Goal: Task Accomplishment & Management: Manage account settings

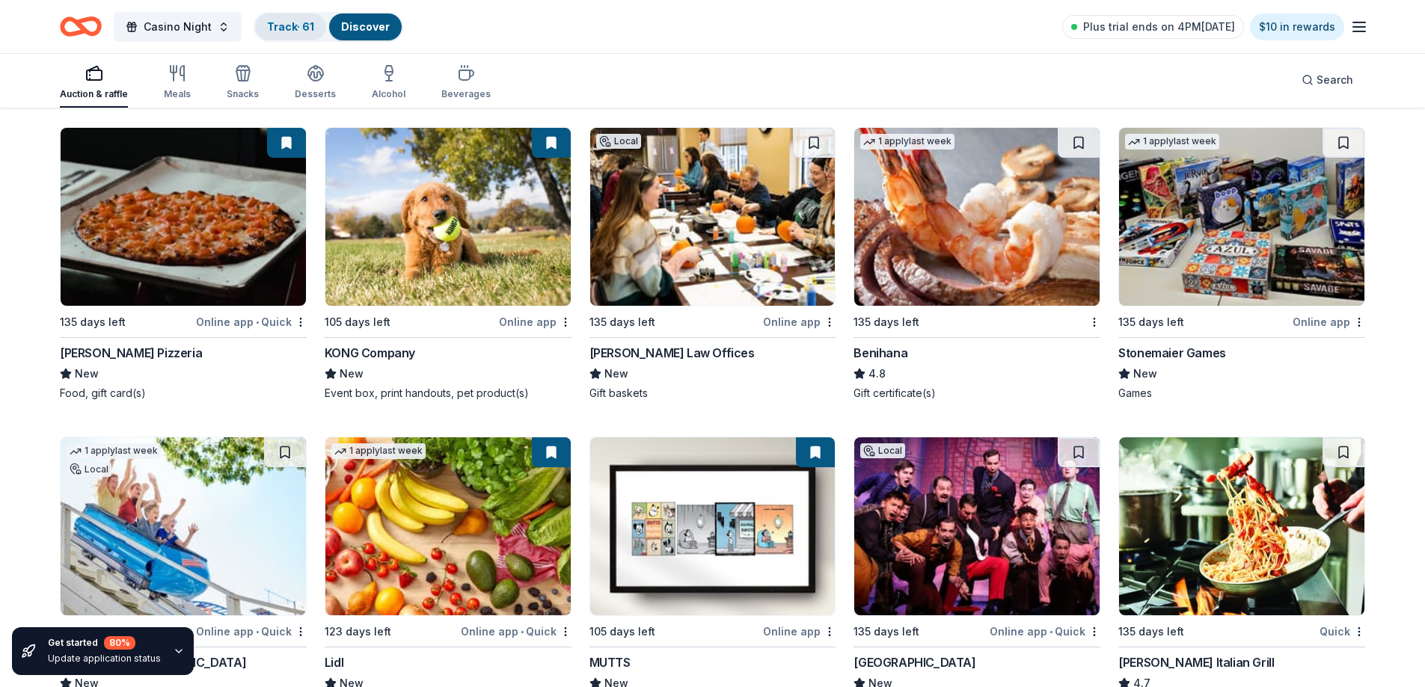
scroll to position [4338, 0]
click at [275, 23] on link "Track · 61" at bounding box center [290, 26] width 47 height 13
click at [288, 22] on link "Track · 61" at bounding box center [290, 26] width 47 height 13
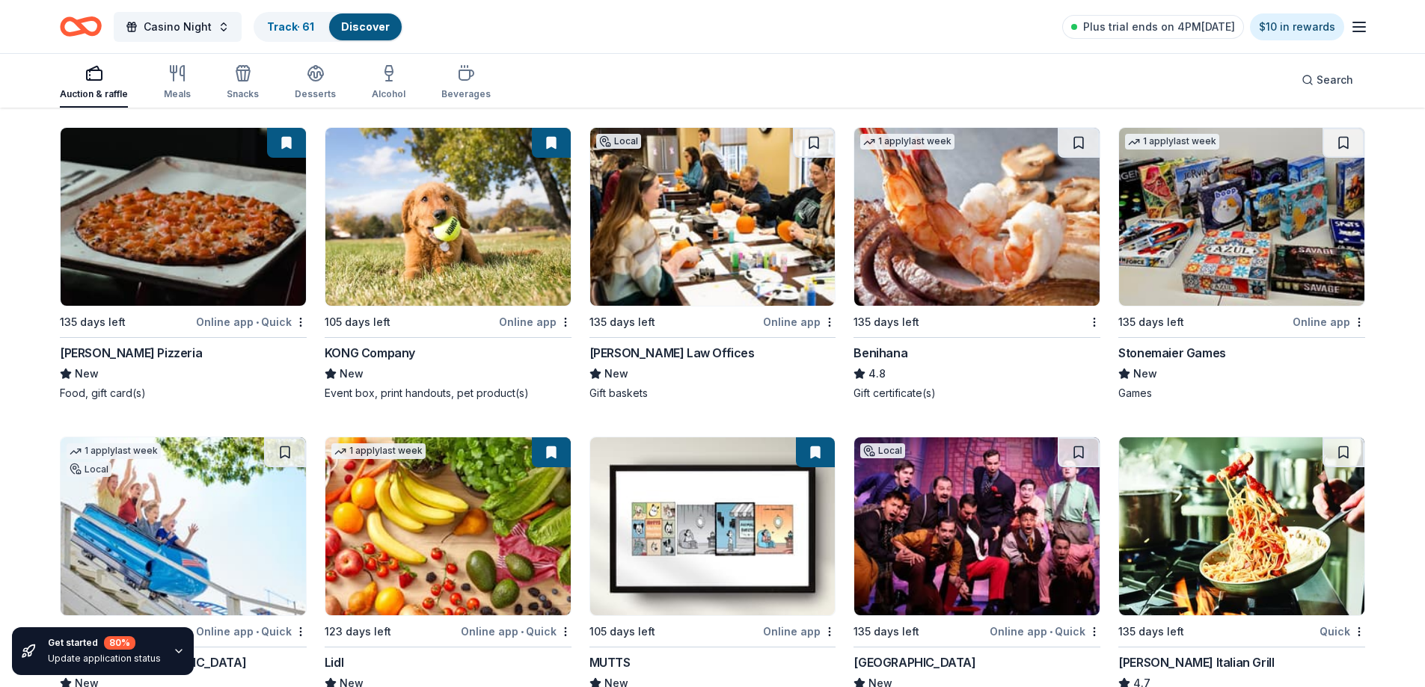
click at [346, 24] on link "Discover" at bounding box center [365, 26] width 49 height 13
click at [295, 25] on link "Track · 61" at bounding box center [290, 26] width 47 height 13
click at [173, 90] on div "Meals" at bounding box center [177, 94] width 27 height 12
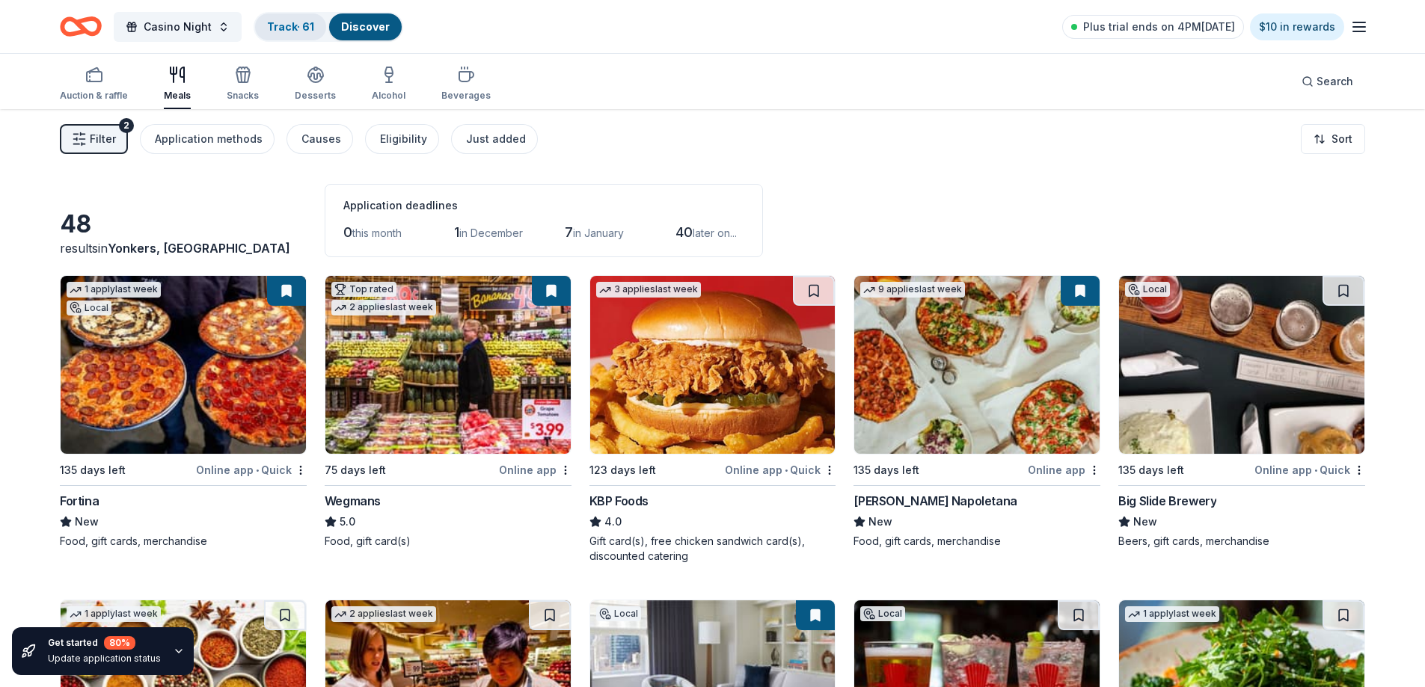
click at [287, 28] on link "Track · 61" at bounding box center [290, 26] width 47 height 13
click at [290, 21] on link "Track · 61" at bounding box center [290, 26] width 47 height 13
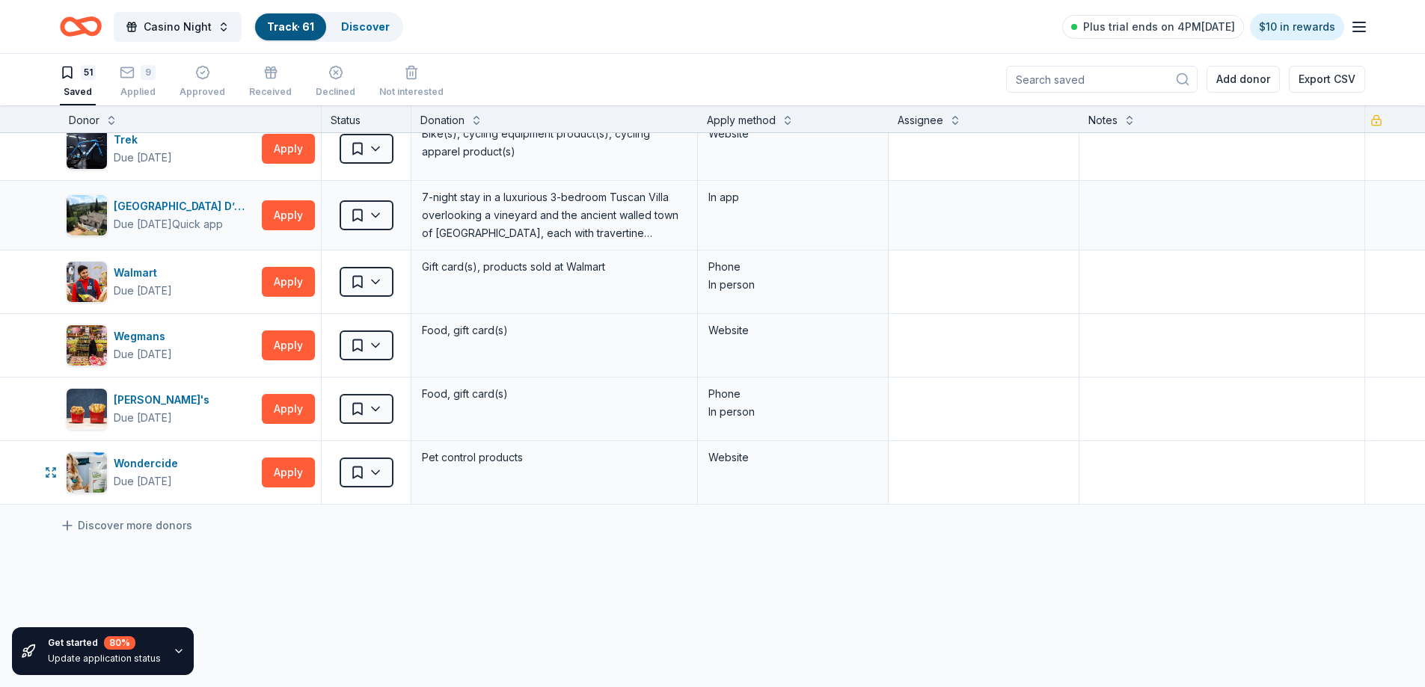
scroll to position [2981, 0]
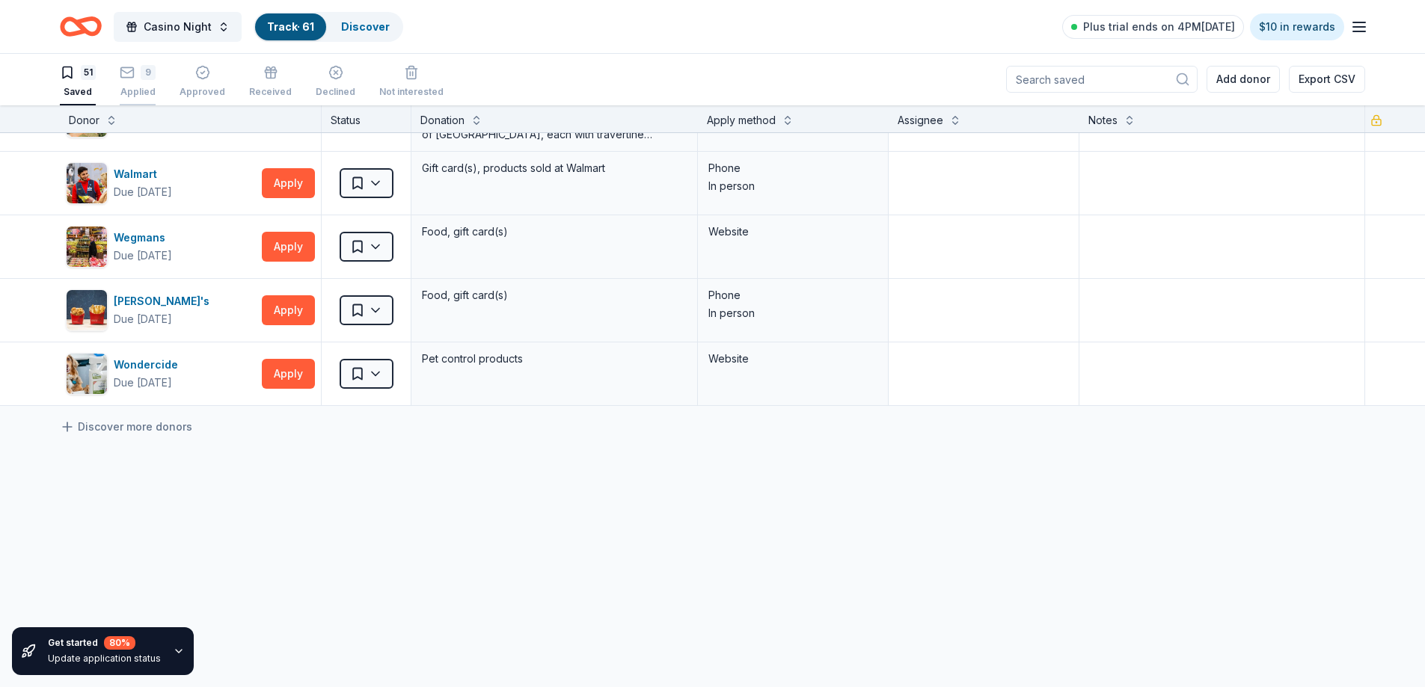
click at [150, 72] on div "9" at bounding box center [148, 72] width 15 height 15
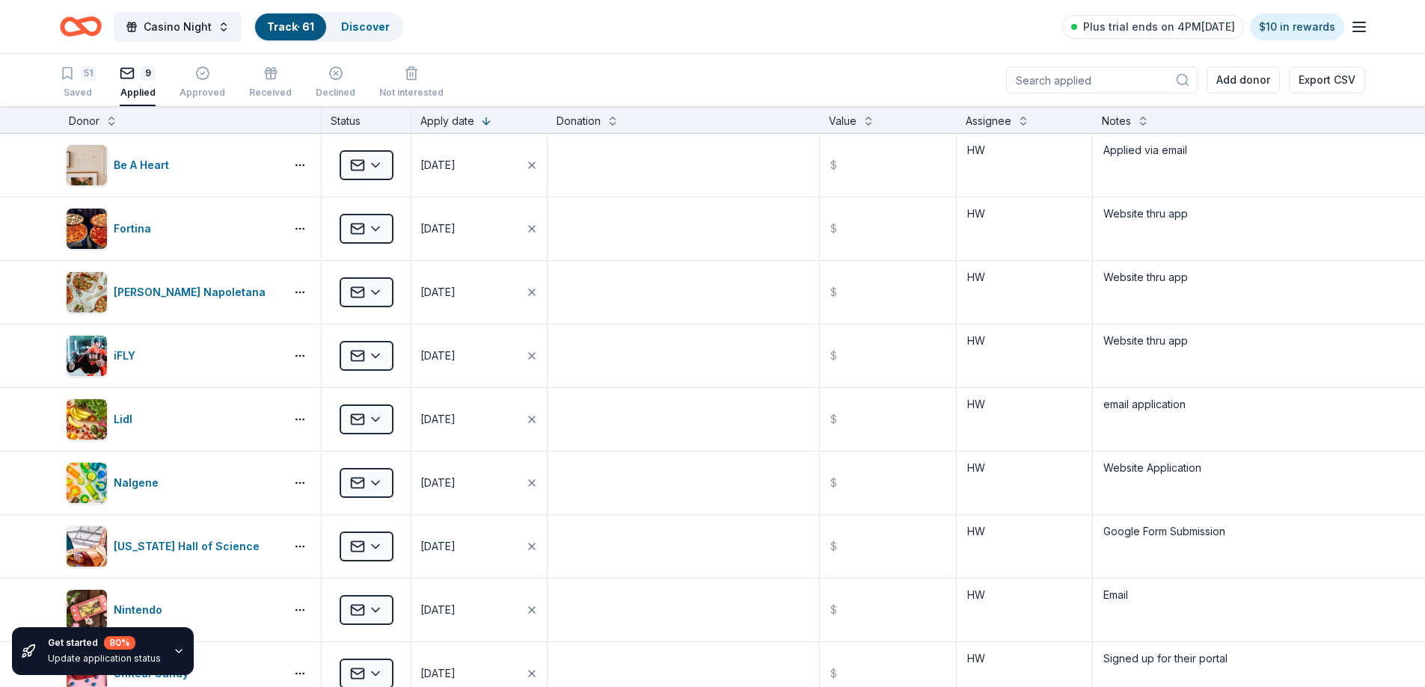
click at [138, 88] on div "Applied" at bounding box center [138, 93] width 36 height 12
click at [1084, 88] on input at bounding box center [1101, 80] width 191 height 27
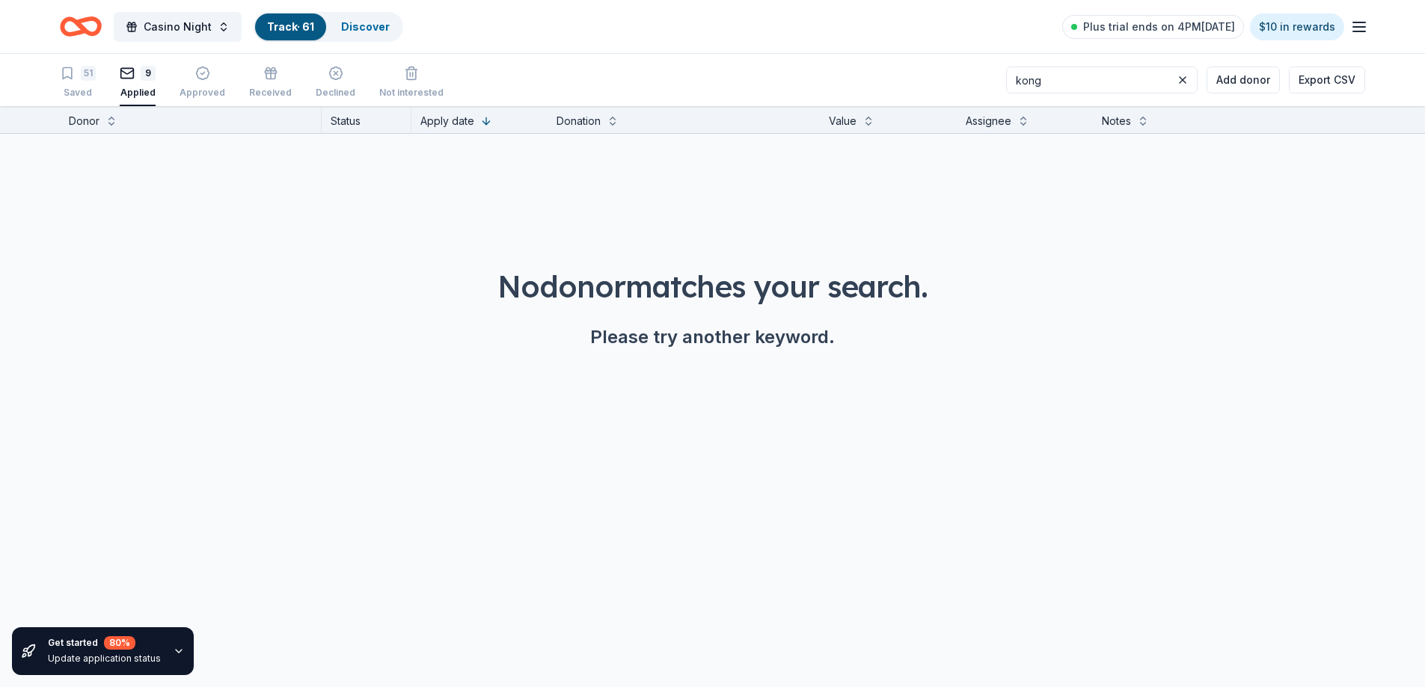
type input "kong"
click at [61, 99] on button "51 Saved" at bounding box center [78, 83] width 36 height 46
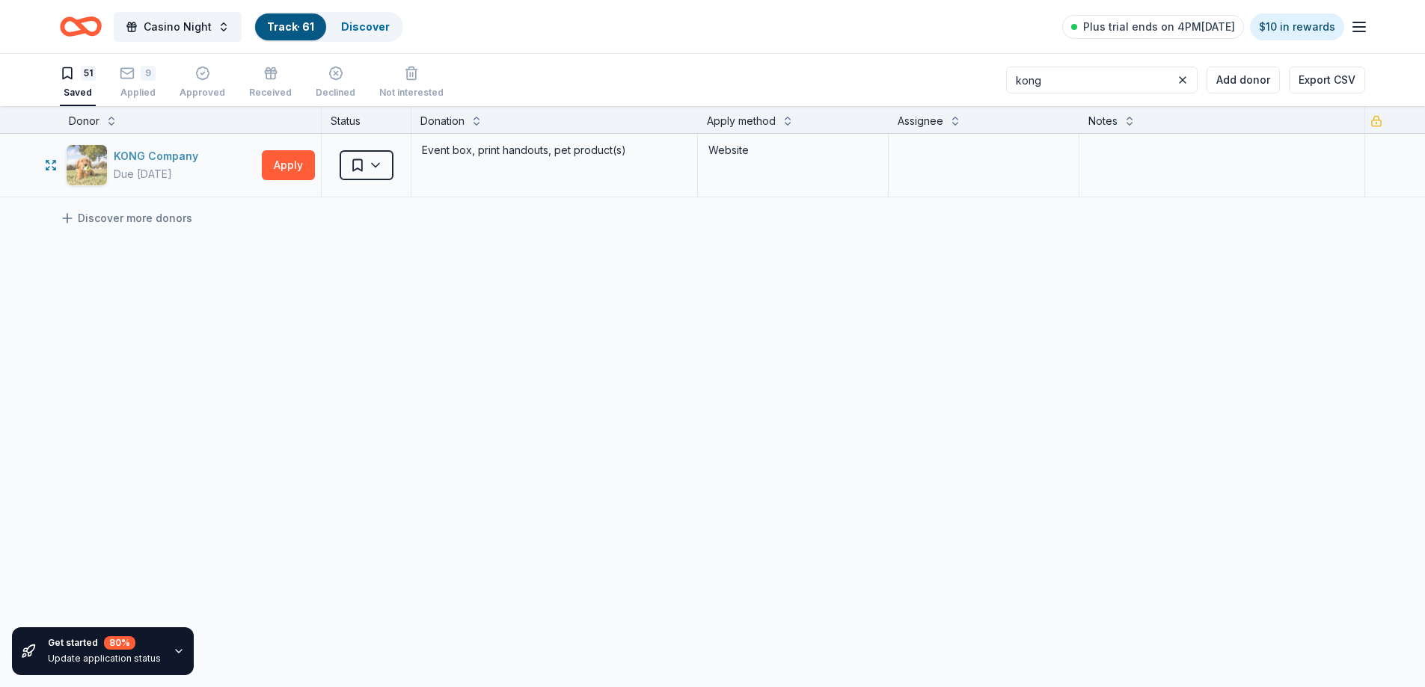
click at [107, 157] on div "button" at bounding box center [87, 165] width 42 height 42
click at [365, 166] on html "Casino Night Track · 61 Discover Plus trial ends on 4PM[DATE] $10 in rewards 51…" at bounding box center [712, 343] width 1425 height 687
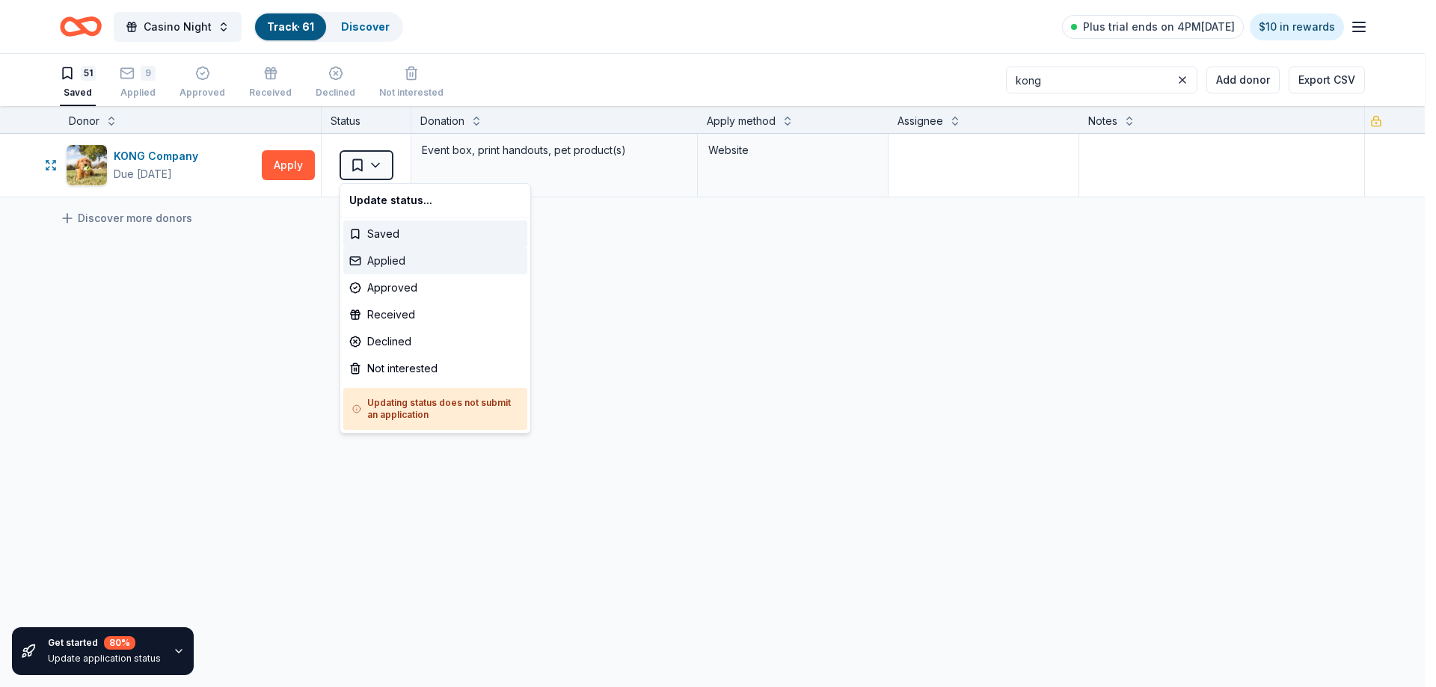
click at [389, 258] on div "Applied" at bounding box center [435, 261] width 184 height 27
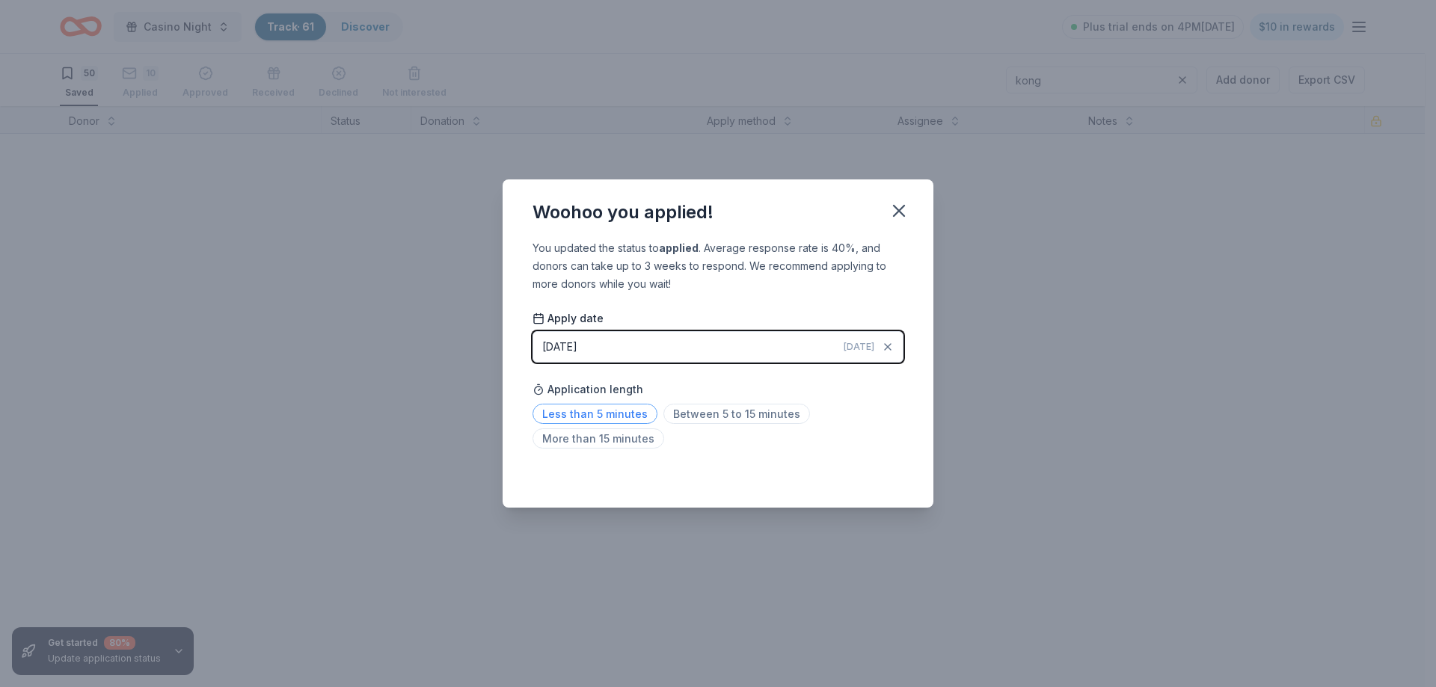
click at [617, 418] on span "Less than 5 minutes" at bounding box center [595, 414] width 125 height 20
click at [898, 215] on icon "button" at bounding box center [899, 210] width 21 height 21
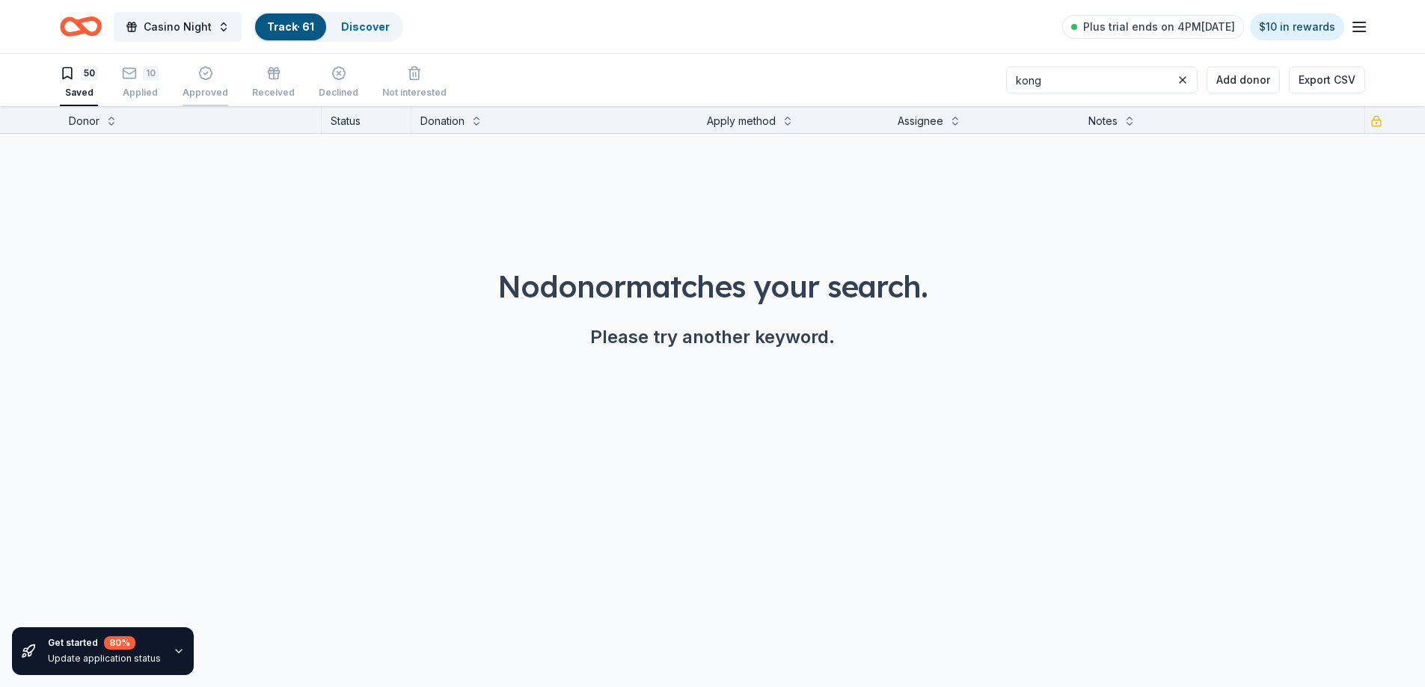
click at [204, 74] on icon "button" at bounding box center [205, 73] width 4 height 2
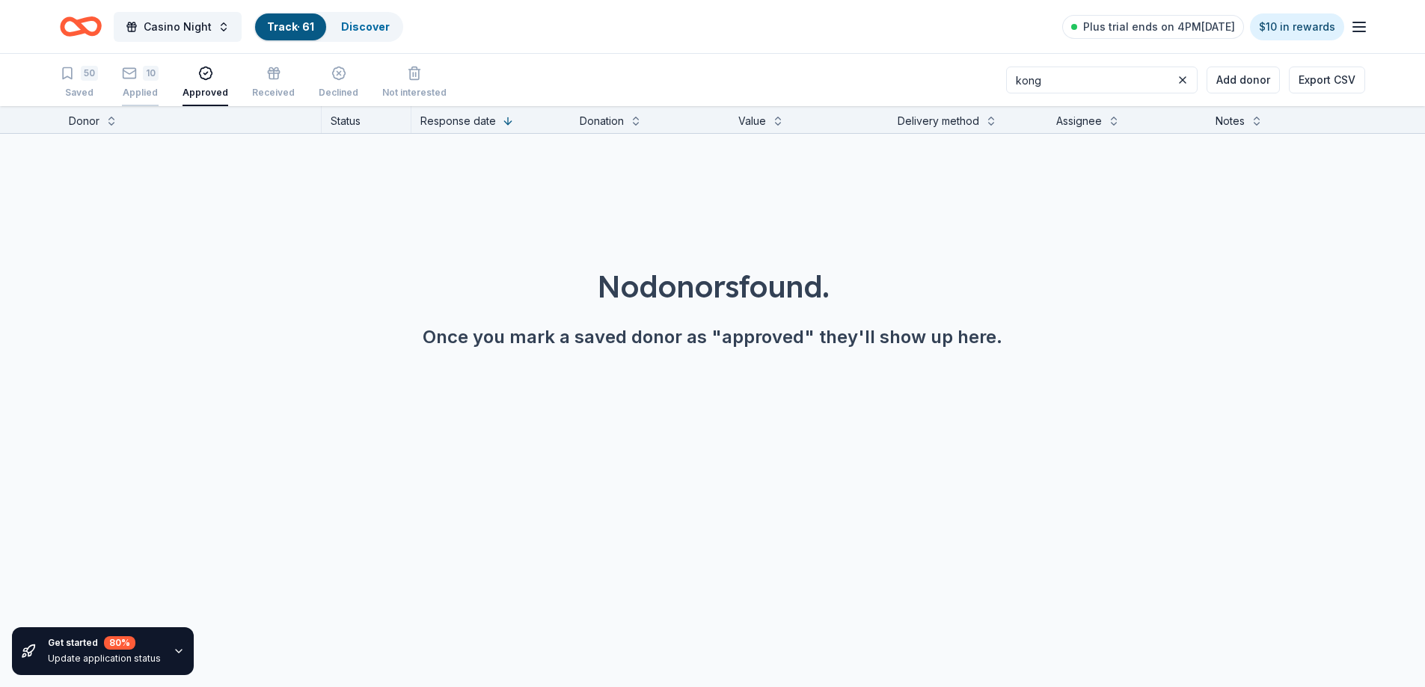
click at [147, 77] on div "10" at bounding box center [151, 73] width 16 height 15
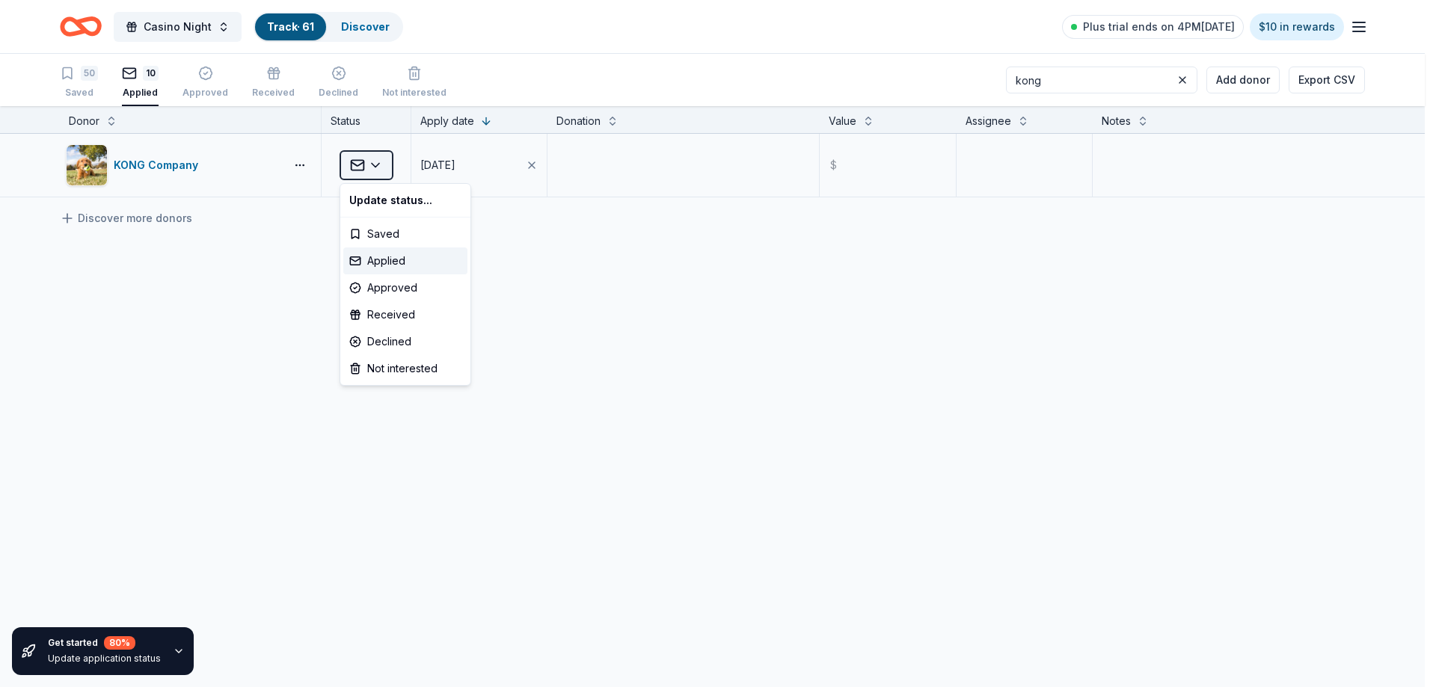
click at [378, 165] on html "Casino Night Track · 61 Discover Plus trial ends on 4PM[DATE] $10 in rewards 50…" at bounding box center [718, 343] width 1436 height 687
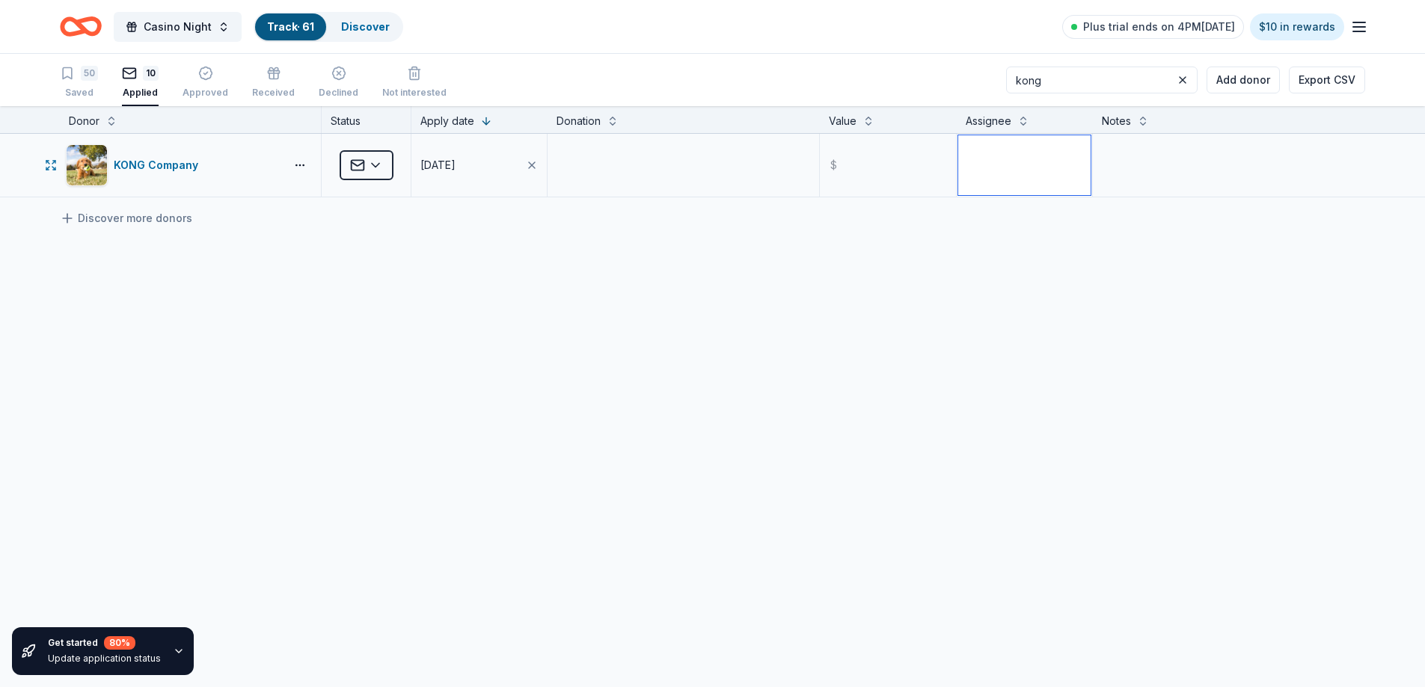
click at [986, 145] on textarea at bounding box center [1024, 165] width 132 height 60
click at [824, 623] on div "Get started 80 % Update application status Donor Status Apply date Donation Val…" at bounding box center [712, 397] width 1425 height 582
type textarea "JC-website"
click at [96, 82] on div "50 Saved" at bounding box center [79, 82] width 38 height 33
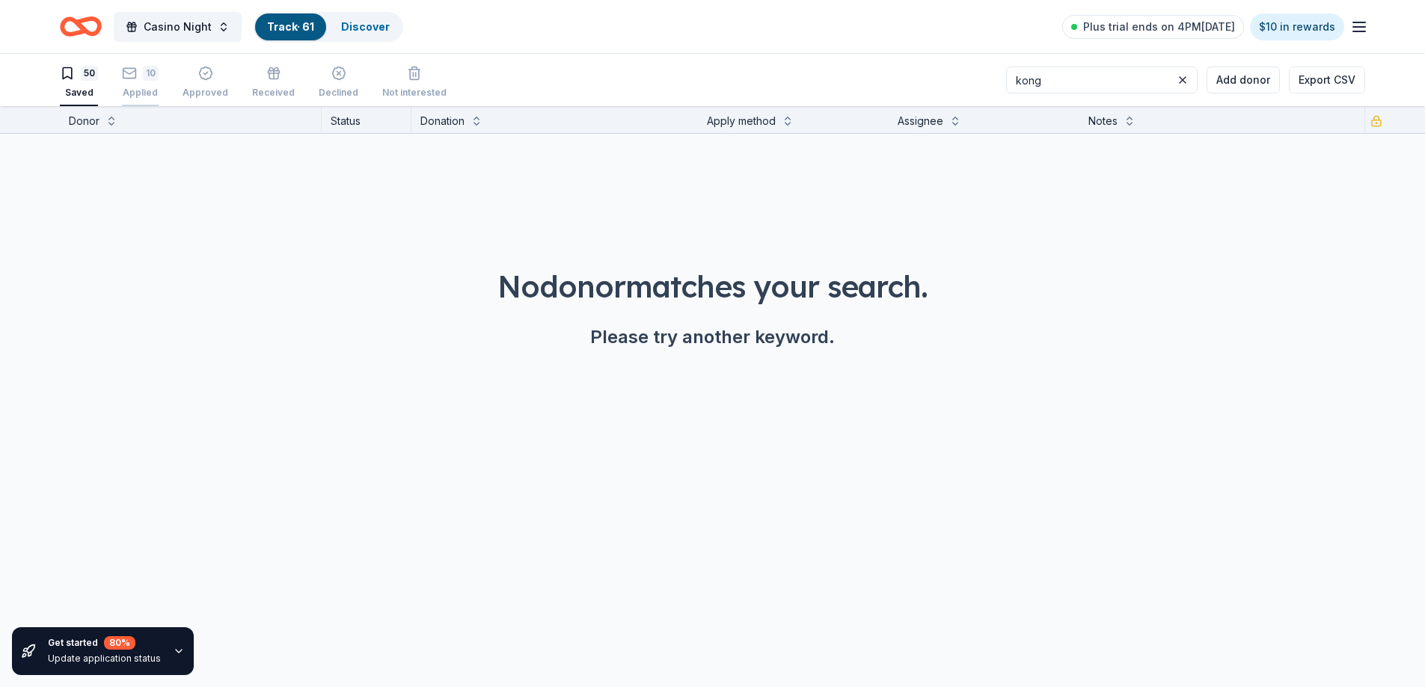
click at [145, 67] on div "10" at bounding box center [151, 73] width 16 height 15
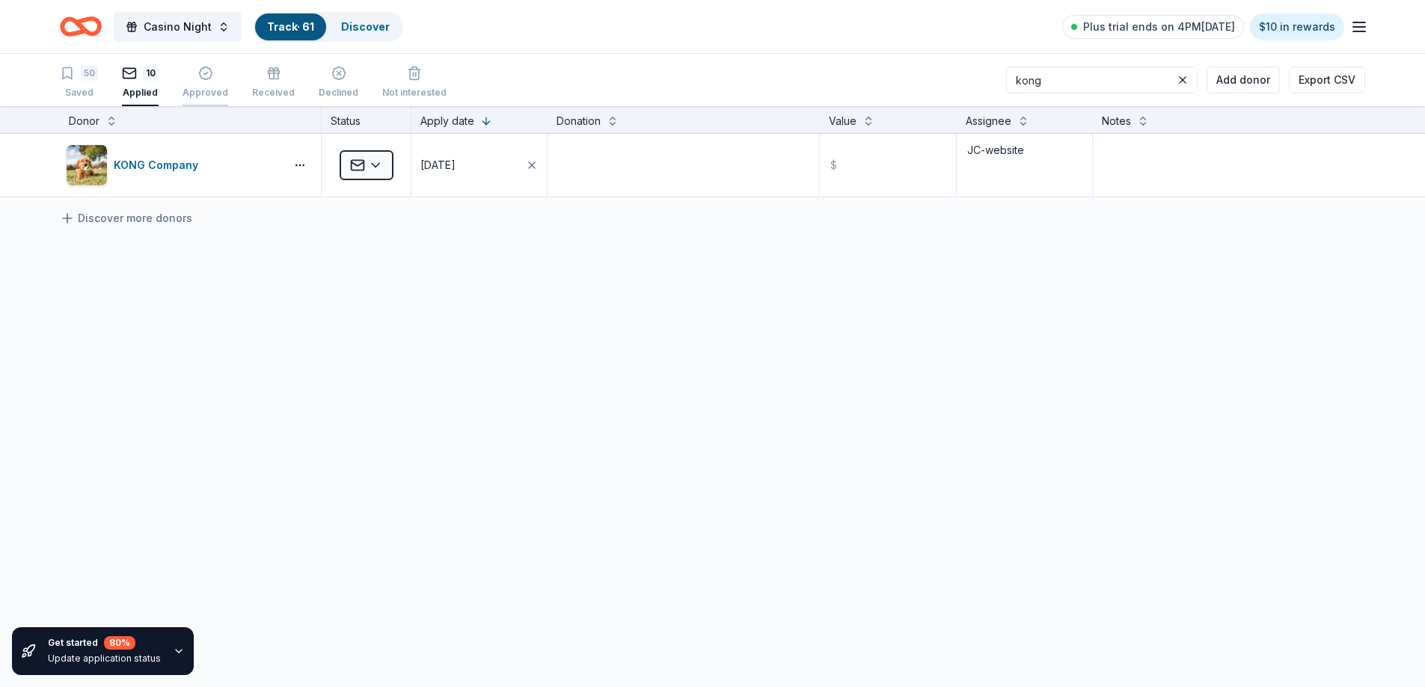
click at [198, 82] on div "Approved" at bounding box center [206, 82] width 46 height 33
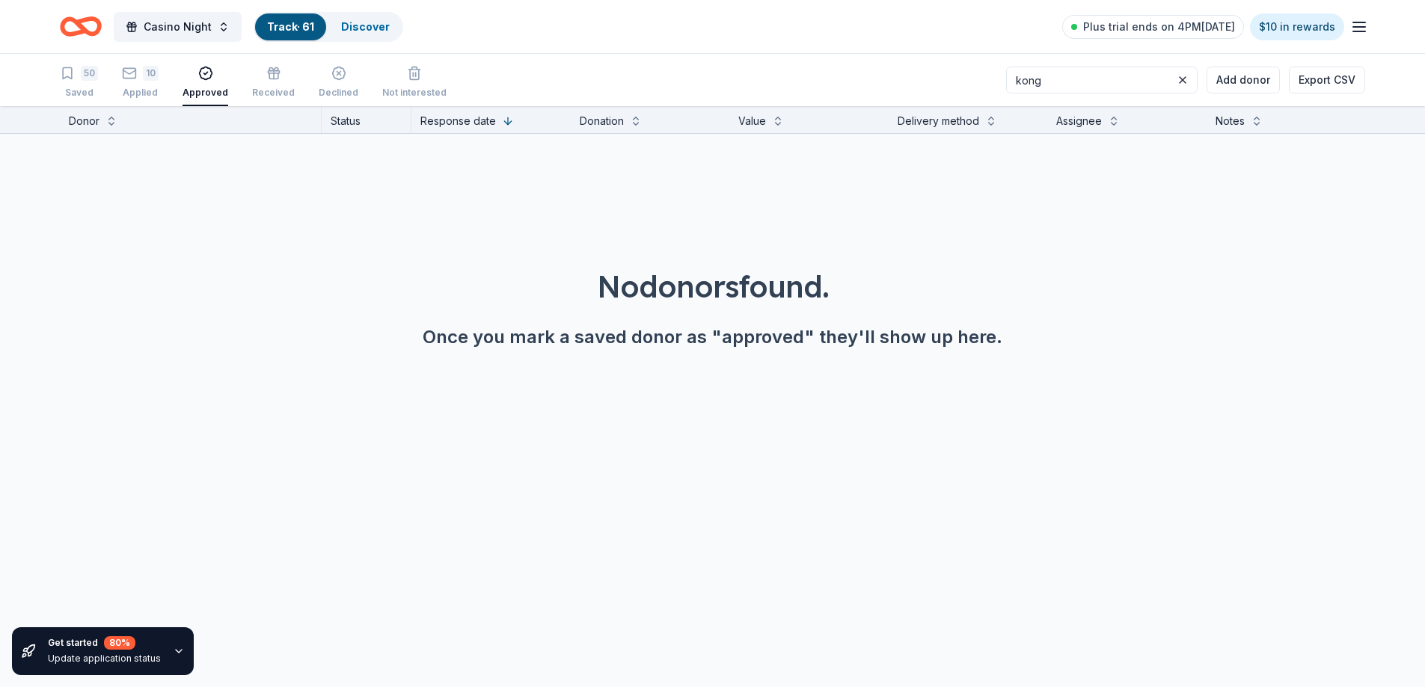
click at [162, 80] on div "50 Saved 10 Applied Approved Received Declined Not interested" at bounding box center [253, 83] width 387 height 46
click at [138, 80] on div "10" at bounding box center [140, 73] width 37 height 15
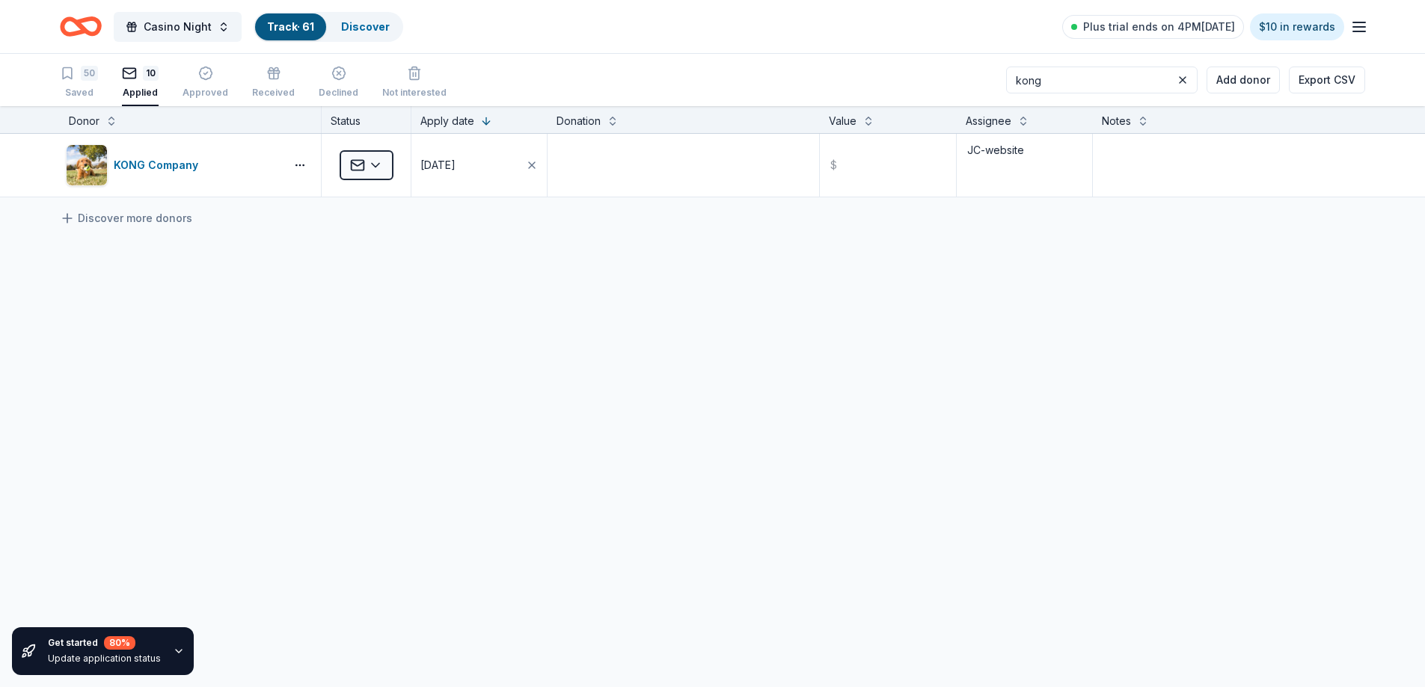
click at [138, 80] on div "10" at bounding box center [140, 73] width 37 height 15
drag, startPoint x: 166, startPoint y: 28, endPoint x: 234, endPoint y: 27, distance: 68.1
click at [167, 28] on span "Casino Night" at bounding box center [178, 27] width 68 height 18
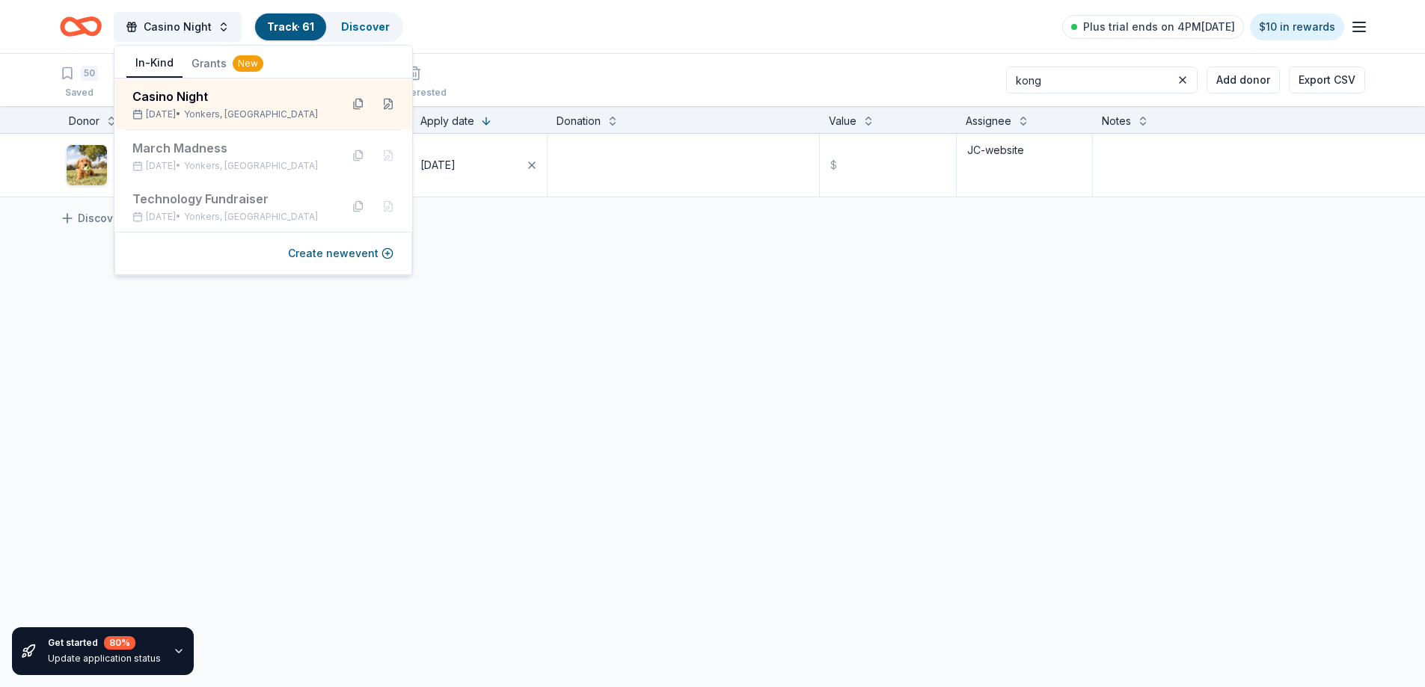
click at [285, 13] on div "Track · 61" at bounding box center [290, 26] width 71 height 27
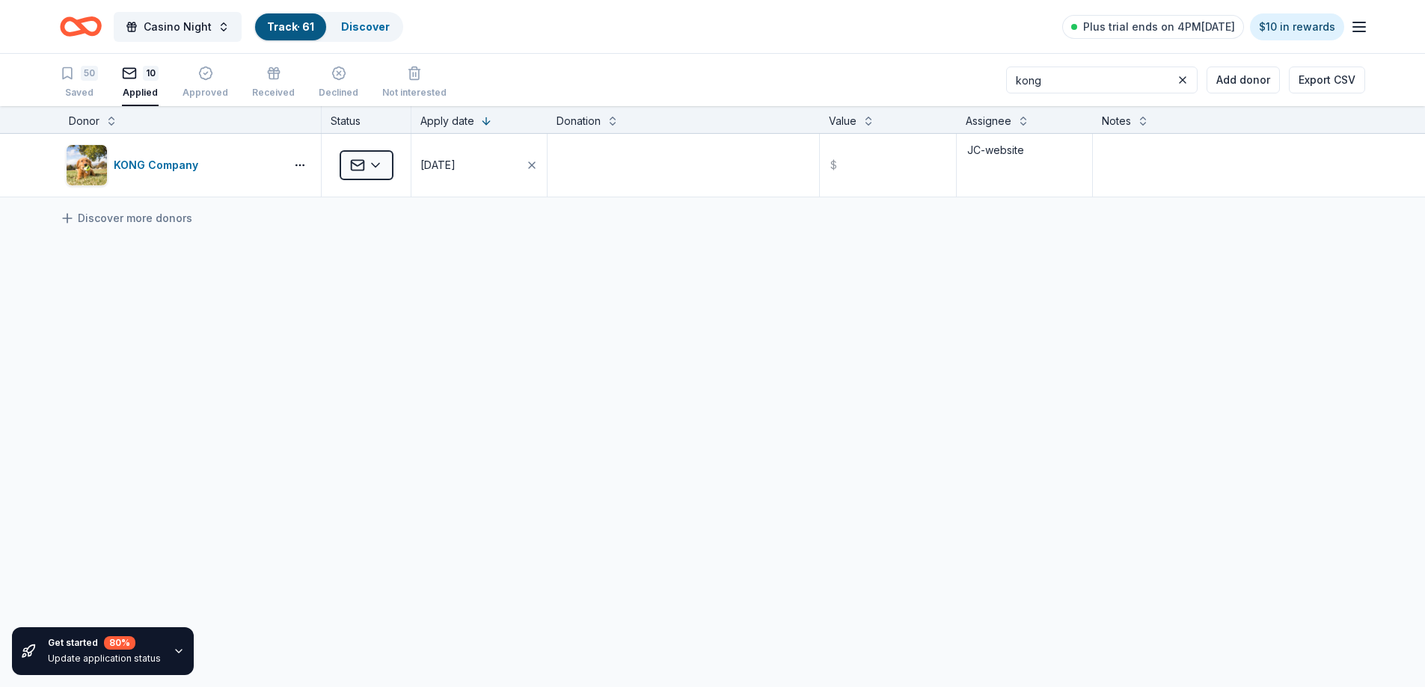
click at [293, 14] on div "Track · 61" at bounding box center [290, 26] width 71 height 27
click at [294, 28] on link "Track · 61" at bounding box center [290, 26] width 47 height 13
click at [334, 26] on div "Discover" at bounding box center [365, 26] width 73 height 27
click at [300, 20] on link "Track · 61" at bounding box center [290, 26] width 47 height 13
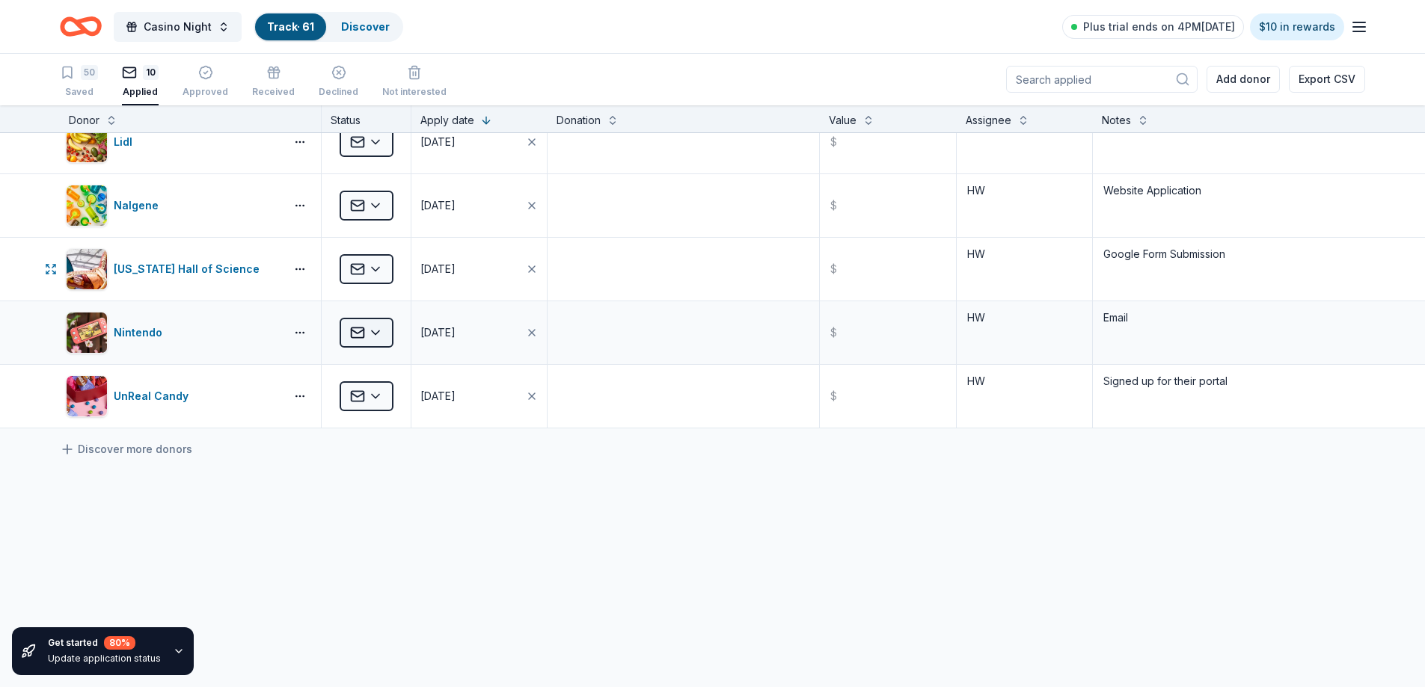
scroll to position [363, 0]
